Goal: Communication & Community: Ask a question

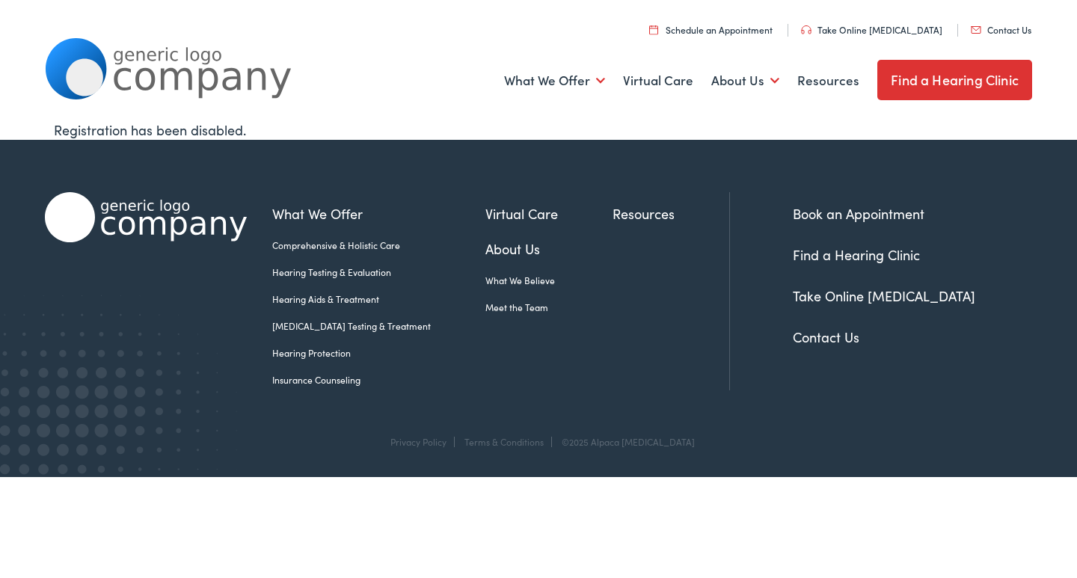
click at [1024, 27] on link "Contact Us" at bounding box center [1001, 29] width 61 height 13
click at [1007, 34] on link "Contact Us" at bounding box center [1001, 29] width 61 height 13
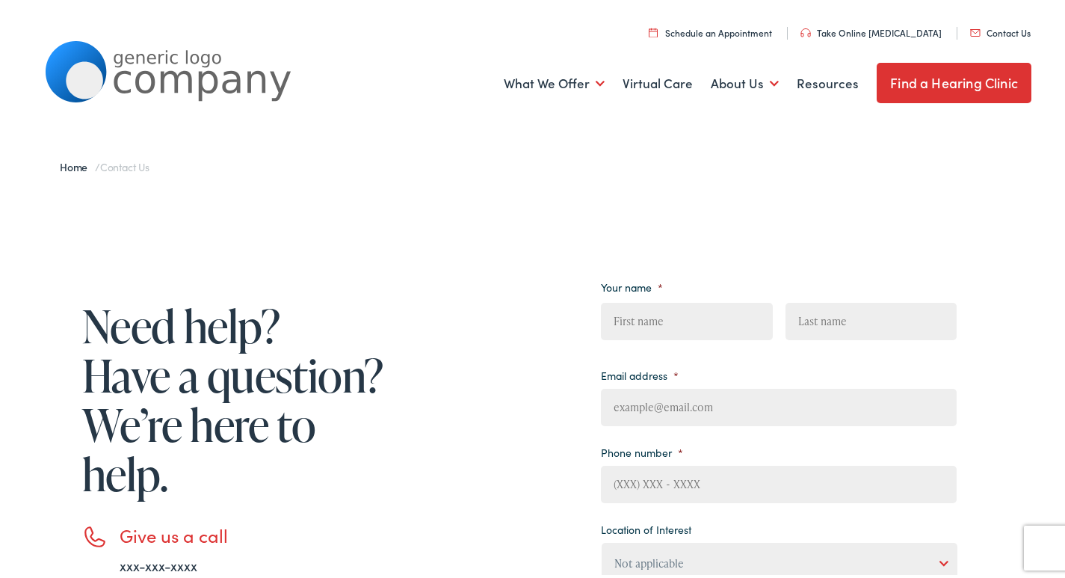
drag, startPoint x: 668, startPoint y: 319, endPoint x: 681, endPoint y: 337, distance: 22.0
click at [668, 320] on input "First" at bounding box center [686, 318] width 171 height 37
type input "[PERSON_NAME]"
type input "Elgin"
type input "[PERSON_NAME][EMAIL_ADDRESS][DOMAIN_NAME]"
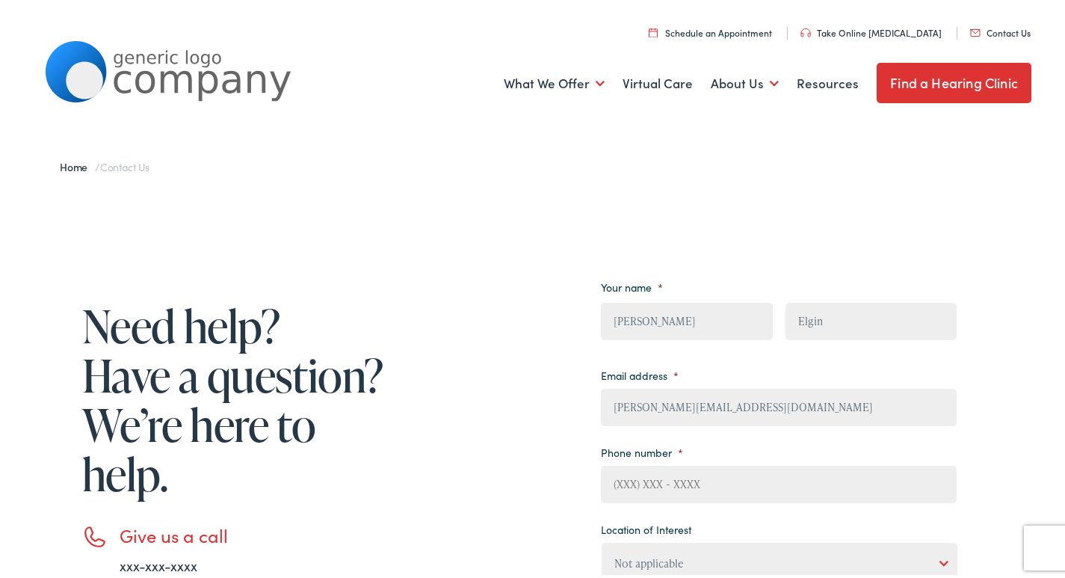
type input "6036348864"
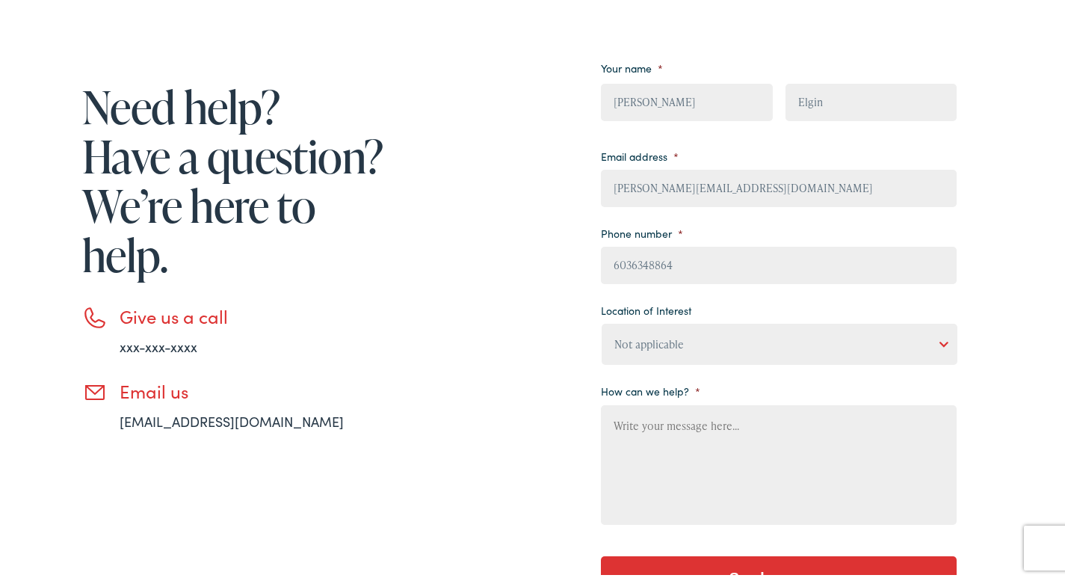
scroll to position [399, 0]
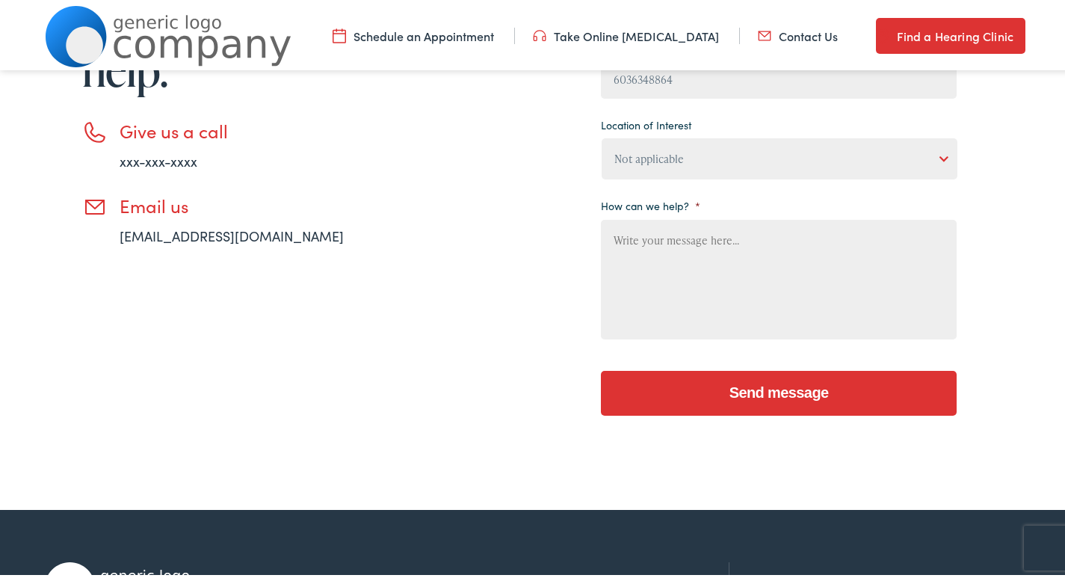
click at [695, 313] on textarea "How can we help? *" at bounding box center [779, 277] width 356 height 120
paste textarea "[PERSON_NAME] here from Sparkling Solutions. I was wondering if you’d like a co…"
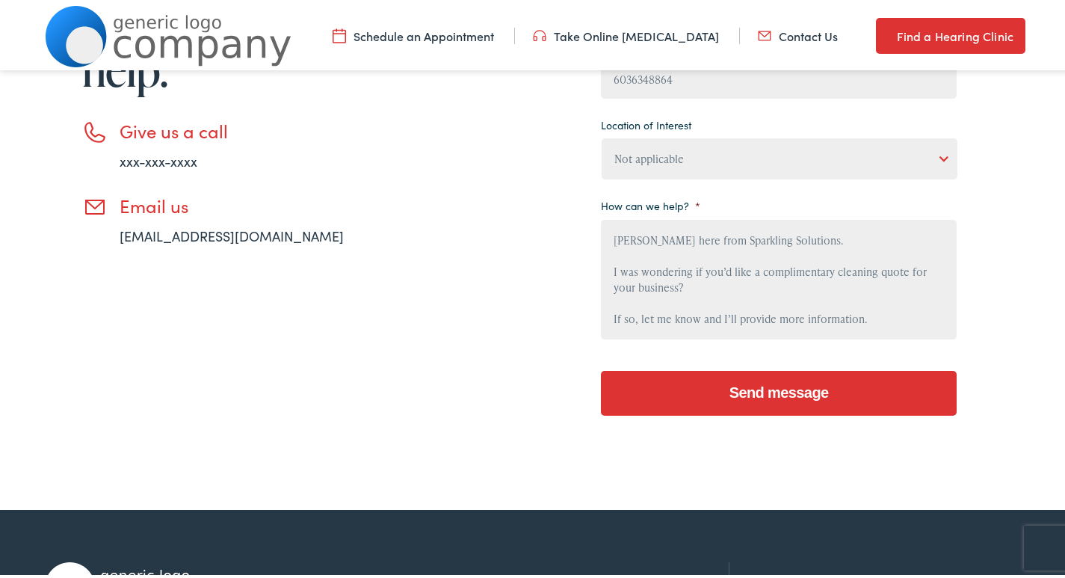
scroll to position [128, 0]
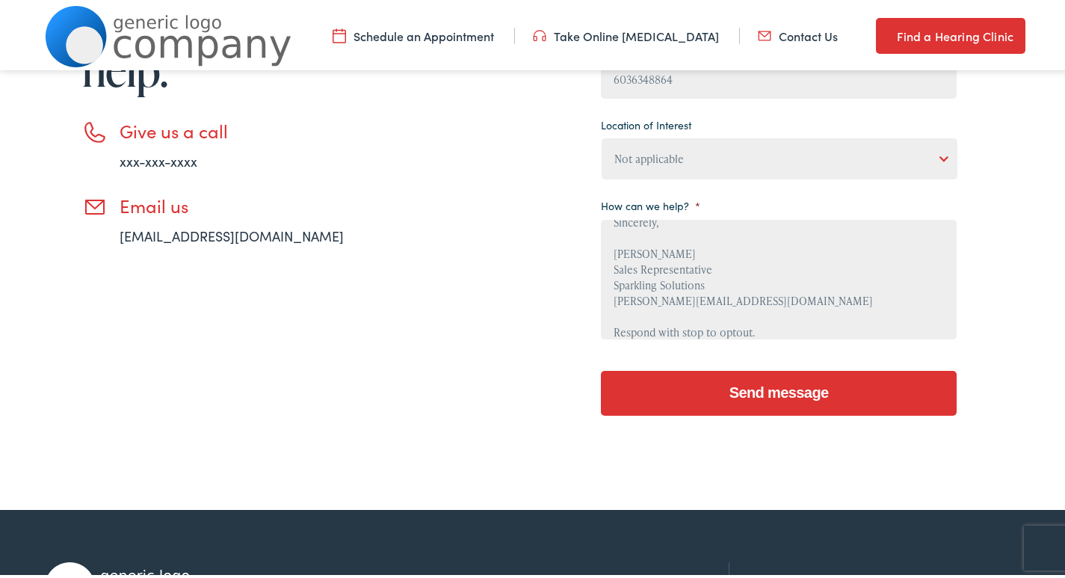
type textarea "[PERSON_NAME] here from Sparkling Solutions. I was wondering if you’d like a co…"
drag, startPoint x: 672, startPoint y: 156, endPoint x: 672, endPoint y: 172, distance: 15.7
click at [672, 159] on select "Not applicable Estes Audiology, Seguin Estes Audiology, San Antonio Estes Audio…" at bounding box center [780, 155] width 356 height 41
select select "Estes Audiology, San Antonio"
click at [602, 135] on select "Not applicable Estes Audiology, Seguin Estes Audiology, San Antonio Estes Audio…" at bounding box center [780, 155] width 356 height 41
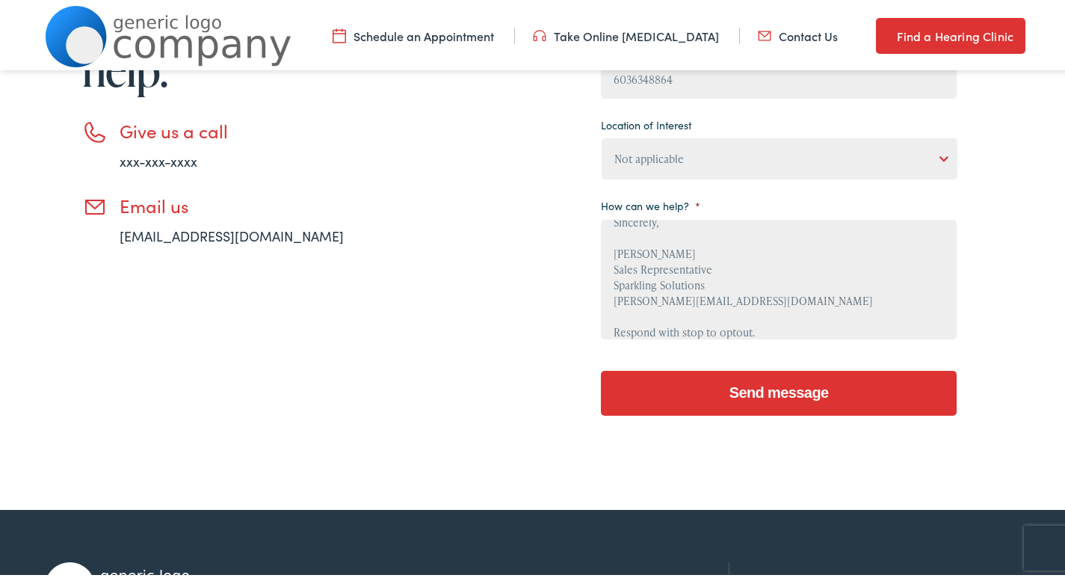
drag, startPoint x: 757, startPoint y: 269, endPoint x: 743, endPoint y: 279, distance: 16.6
click at [758, 271] on textarea "Dorothy here from Sparkling Solutions. I was wondering if you’d like a complime…" at bounding box center [779, 277] width 356 height 120
drag, startPoint x: 754, startPoint y: 381, endPoint x: 669, endPoint y: 386, distance: 84.7
click at [747, 380] on input "Send message" at bounding box center [779, 390] width 356 height 45
click at [673, 291] on textarea "Dorothy here from Sparkling Solutions. I was wondering if you’d like a complime…" at bounding box center [779, 277] width 356 height 120
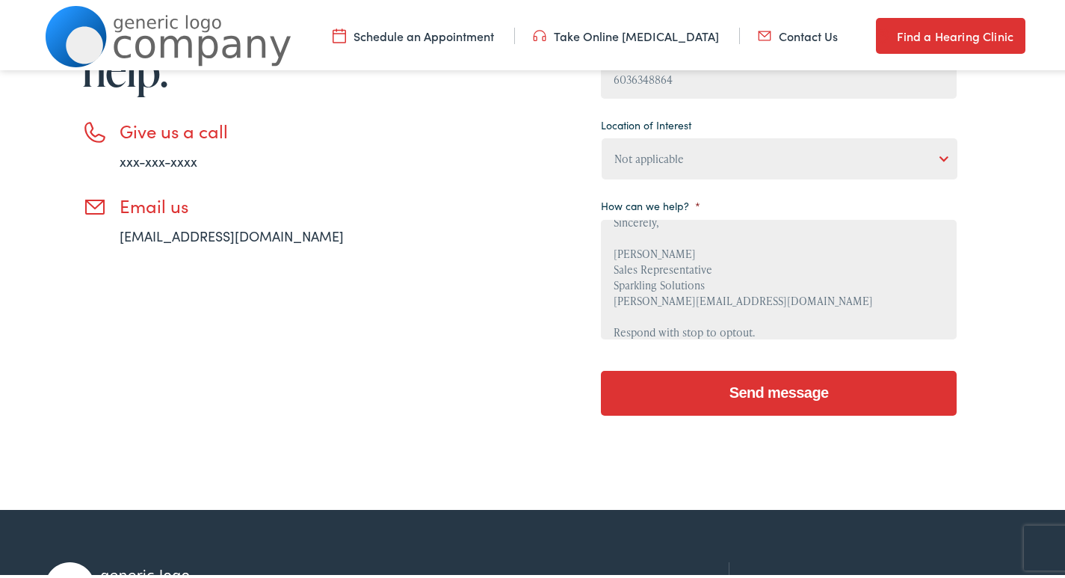
click at [673, 291] on textarea "Dorothy here from Sparkling Solutions. I was wondering if you’d like a complime…" at bounding box center [779, 277] width 356 height 120
type textarea "Dorothy here from Sparkling Solutions. I was wondering if you’d like a complime…"
click at [713, 377] on input "Send message" at bounding box center [779, 390] width 356 height 45
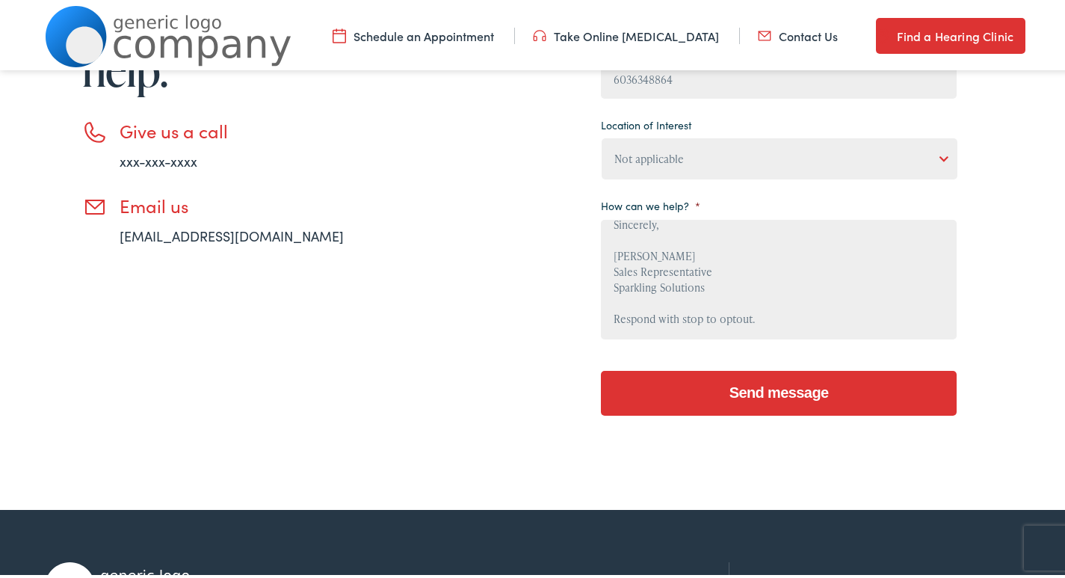
click at [728, 382] on input "Send message" at bounding box center [779, 390] width 356 height 45
drag, startPoint x: 728, startPoint y: 382, endPoint x: 669, endPoint y: 378, distance: 58.5
click at [730, 381] on input "Send message" at bounding box center [779, 390] width 356 height 45
